Goal: Information Seeking & Learning: Learn about a topic

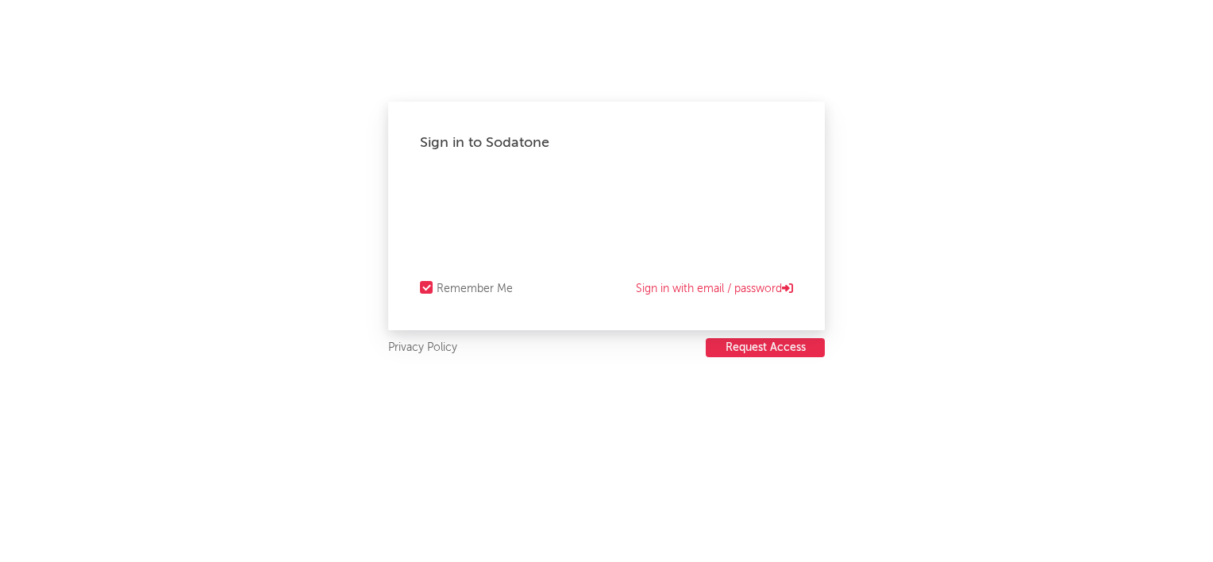
select select "recorded_music"
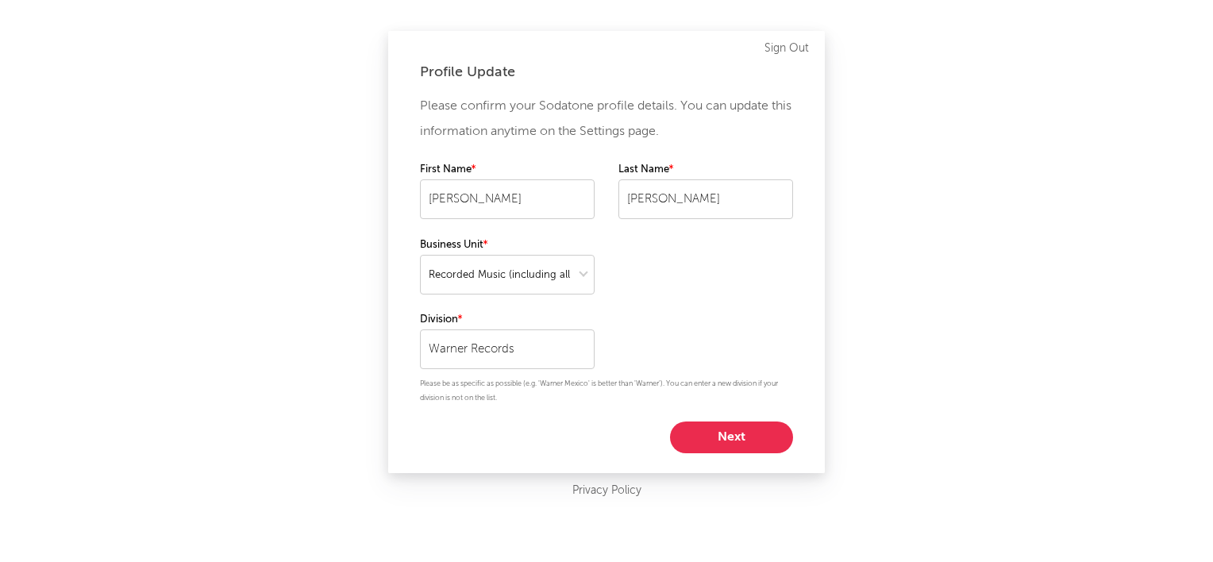
click at [703, 432] on button "Next" at bounding box center [731, 437] width 123 height 32
select select "other"
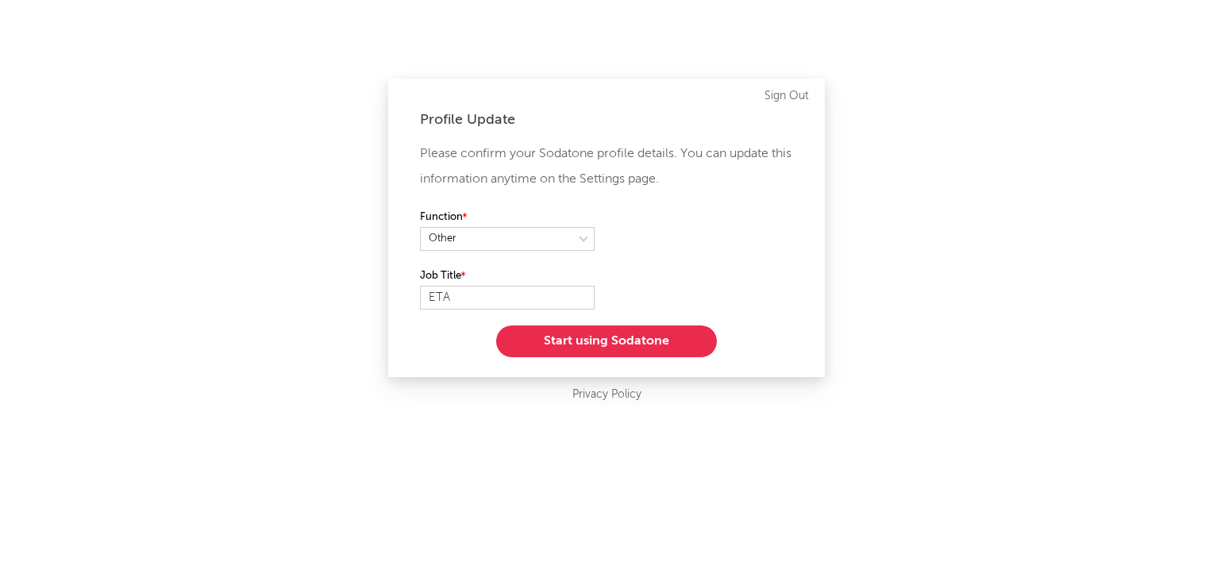
click at [592, 341] on button "Start using Sodatone" at bounding box center [606, 341] width 221 height 32
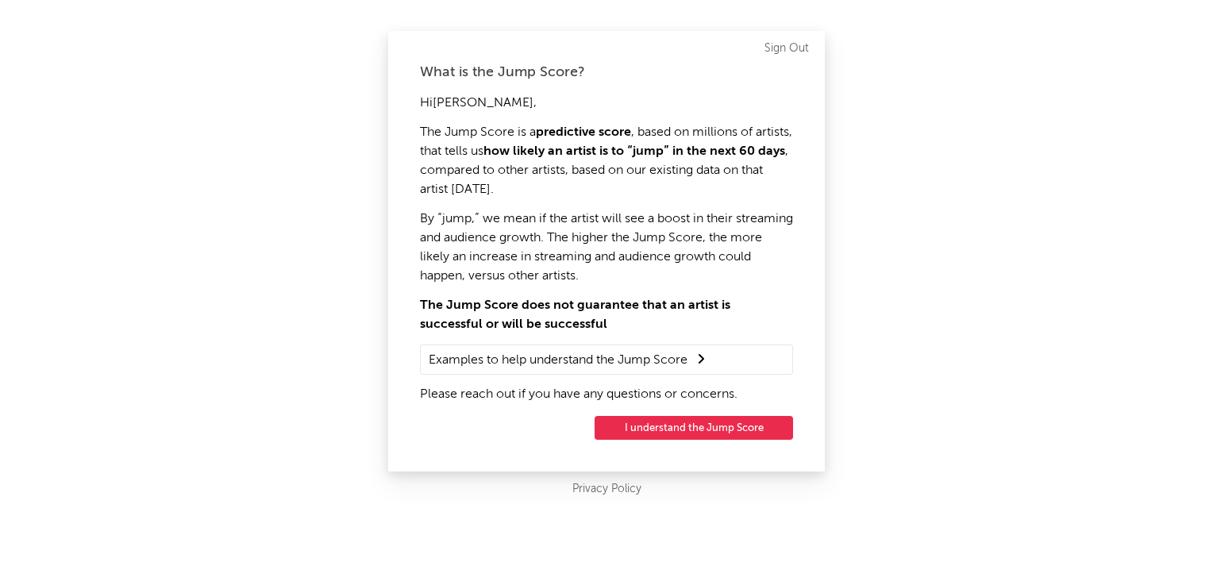
click at [629, 423] on button "I understand the Jump Score" at bounding box center [693, 428] width 198 height 24
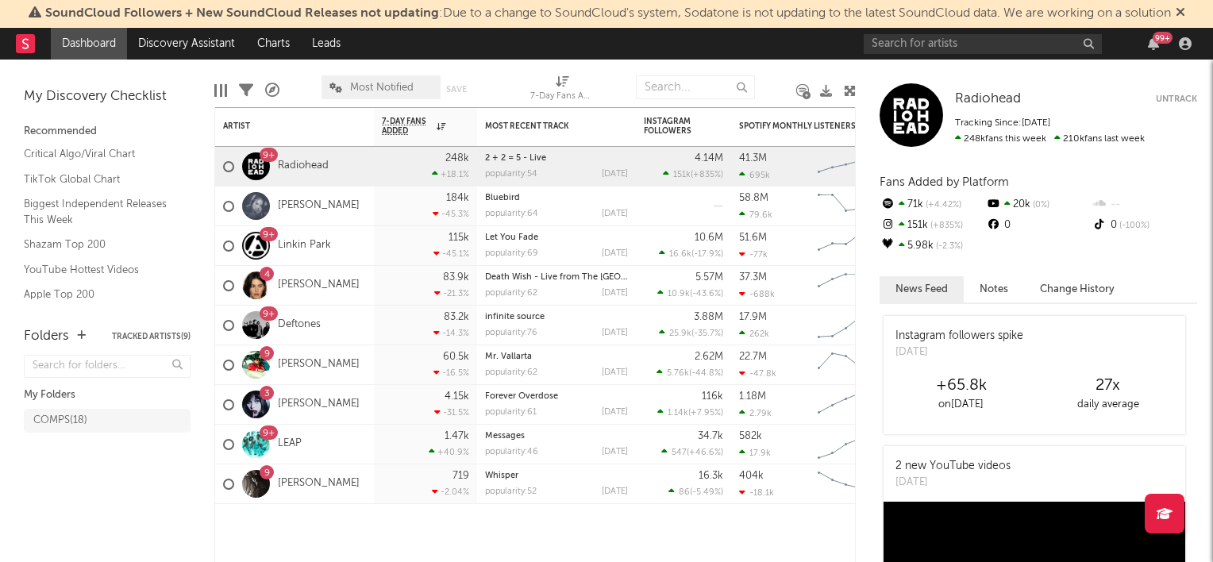
click at [616, 60] on div "Edit Columns Filters A&R Pipeline Most Notified Save Save as 7-Day Fans Added (…" at bounding box center [534, 84] width 641 height 48
click at [360, 166] on div "9+ Radiohead" at bounding box center [294, 167] width 159 height 40
click at [113, 428] on div "COMPS ( 18 )" at bounding box center [91, 420] width 116 height 19
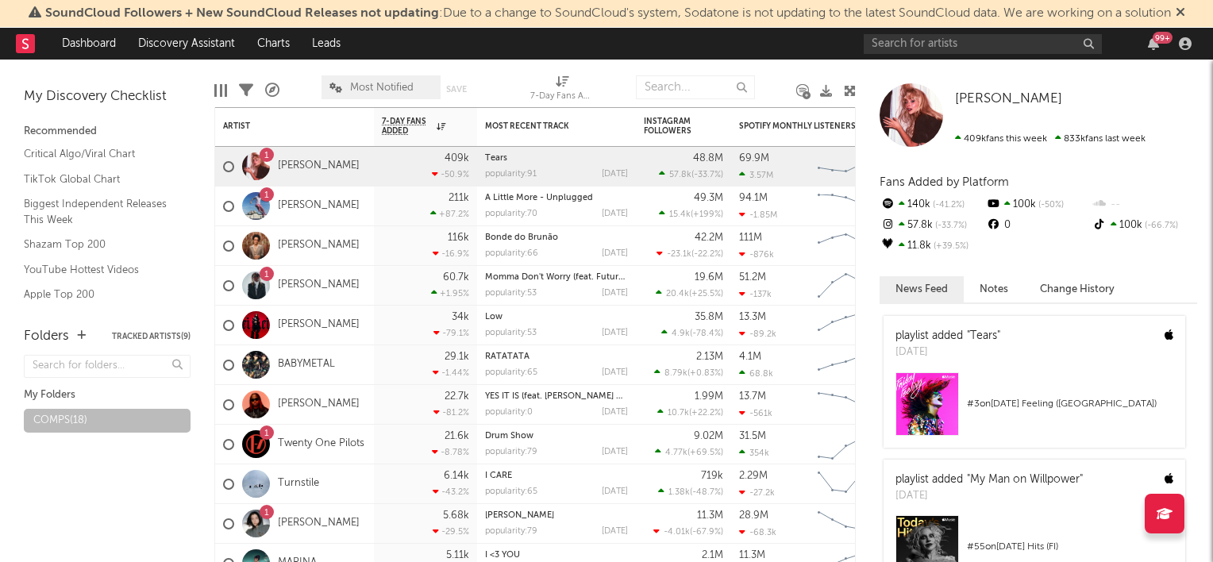
click at [513, 86] on div at bounding box center [509, 87] width 18 height 40
click at [316, 164] on link "[PERSON_NAME]" at bounding box center [319, 166] width 82 height 13
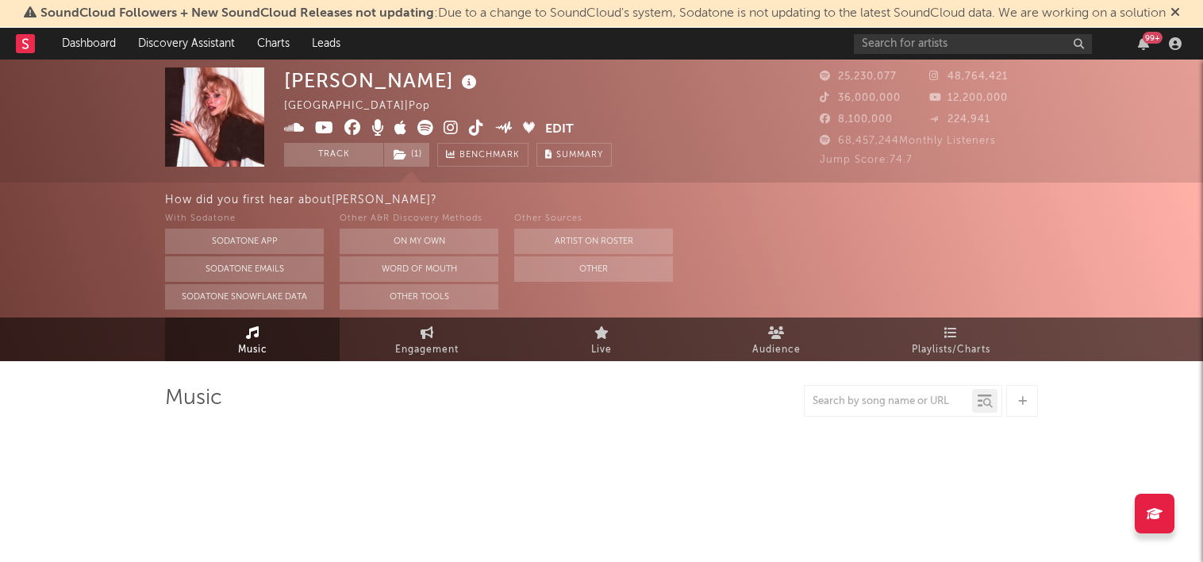
select select "6m"
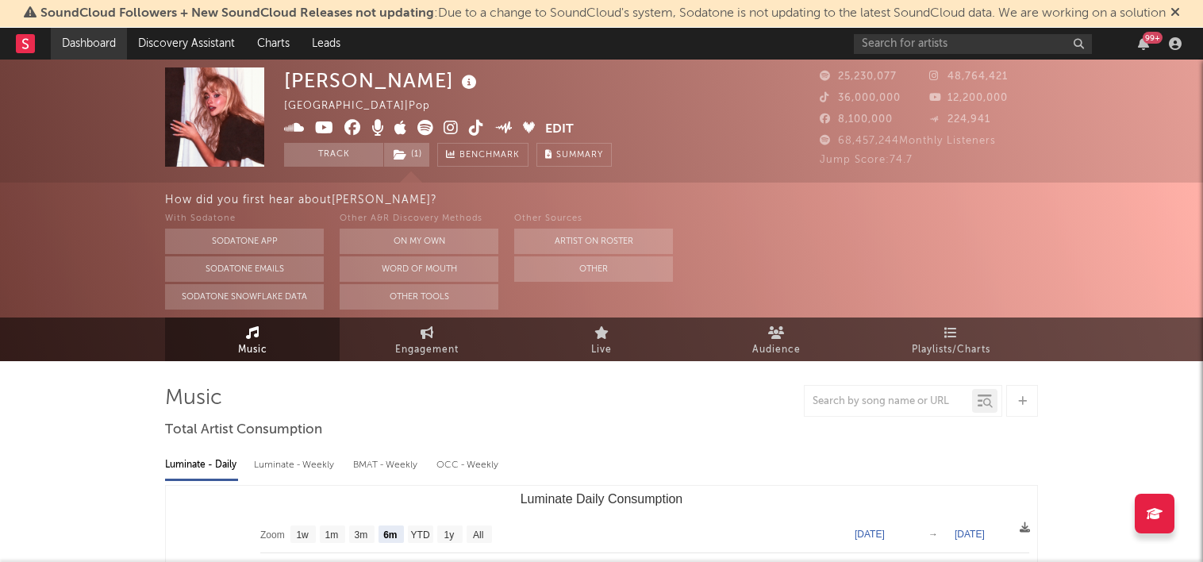
click at [79, 46] on link "Dashboard" at bounding box center [89, 44] width 76 height 32
